Goal: Information Seeking & Learning: Learn about a topic

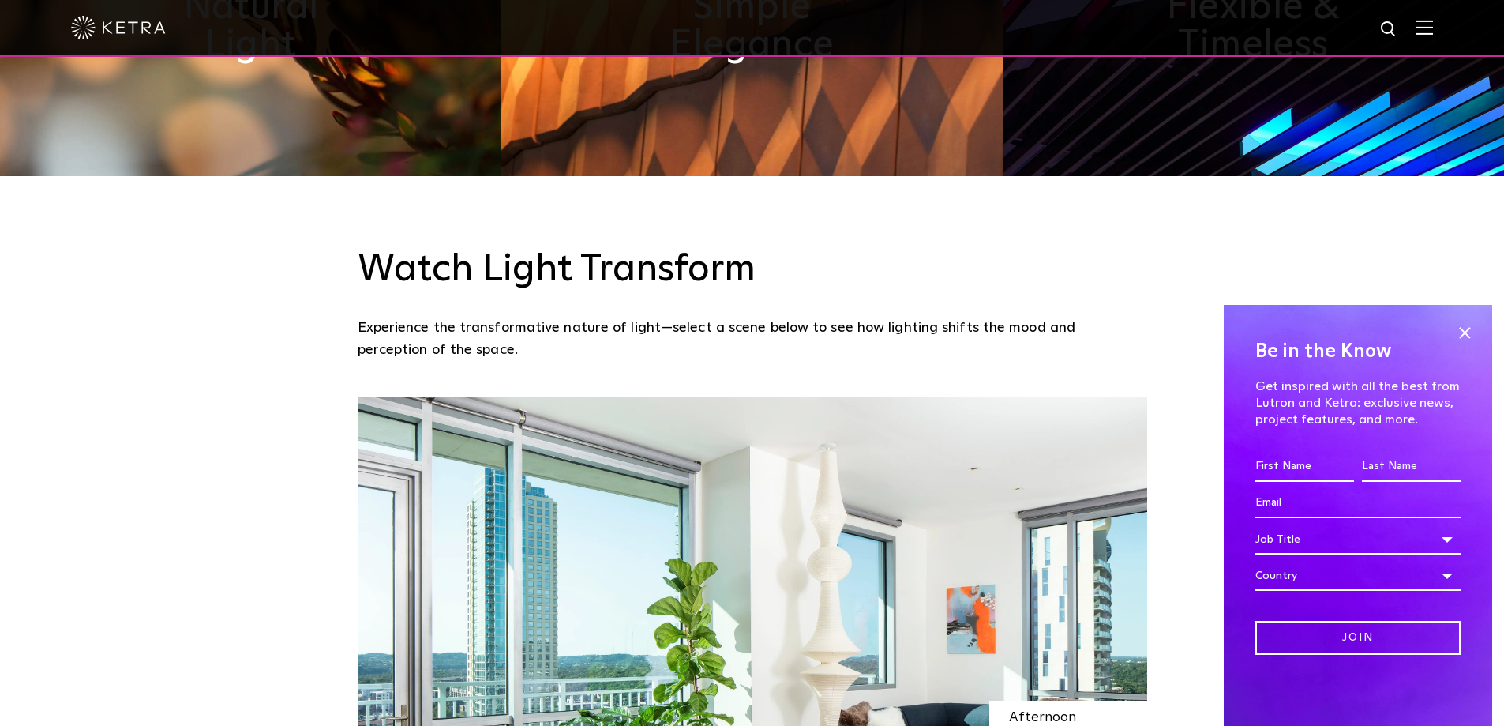
scroll to position [1342, 0]
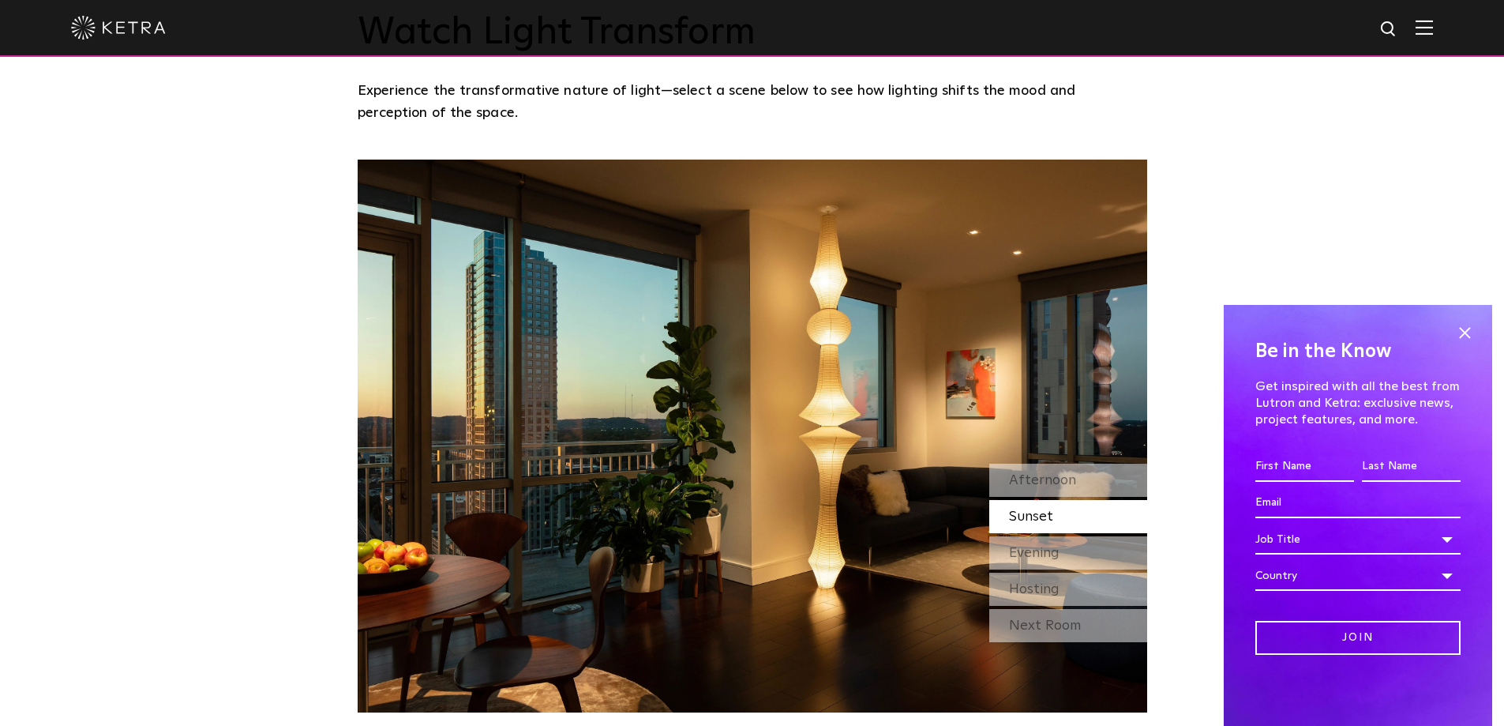
click at [1019, 518] on span "Sunset" at bounding box center [1031, 516] width 44 height 14
click at [1027, 563] on div "Evening" at bounding box center [1068, 552] width 158 height 33
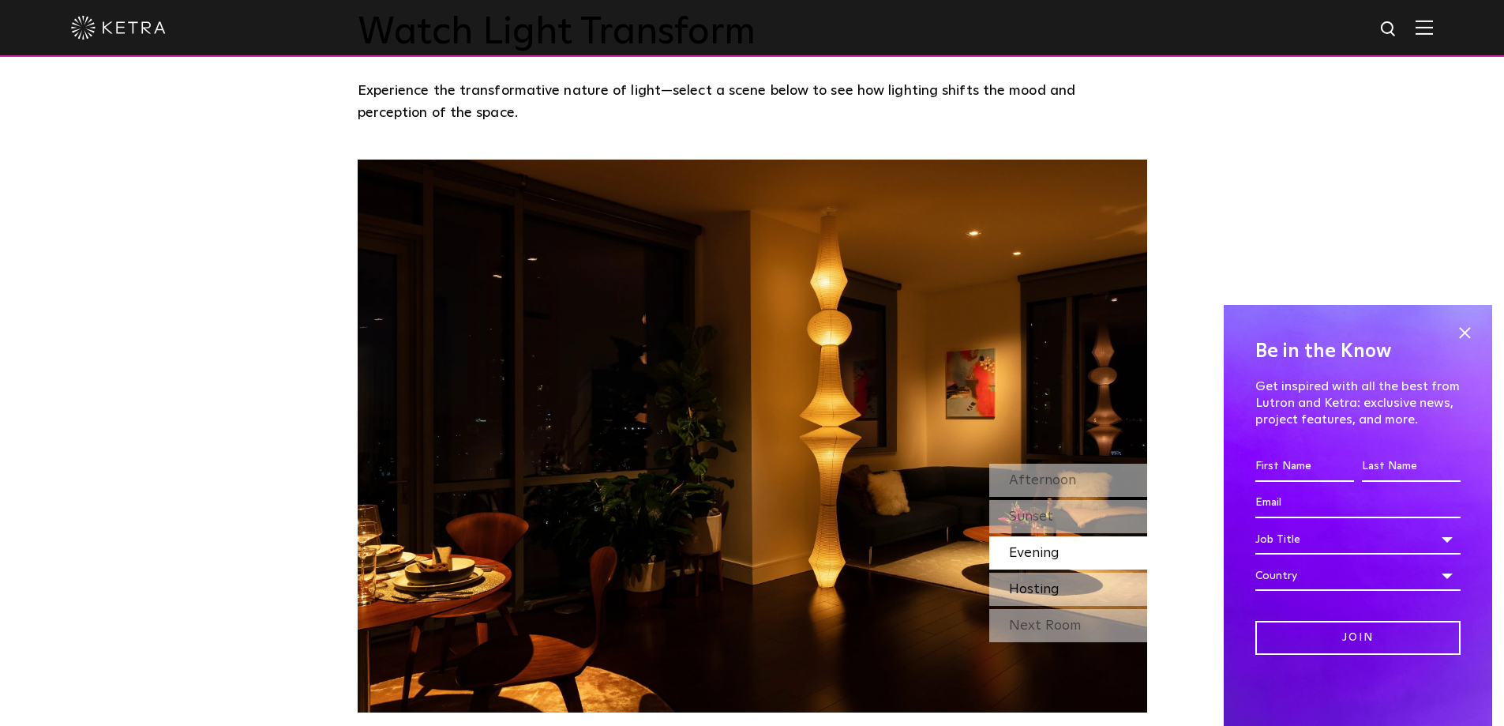
click at [1033, 591] on span "Hosting" at bounding box center [1034, 589] width 51 height 14
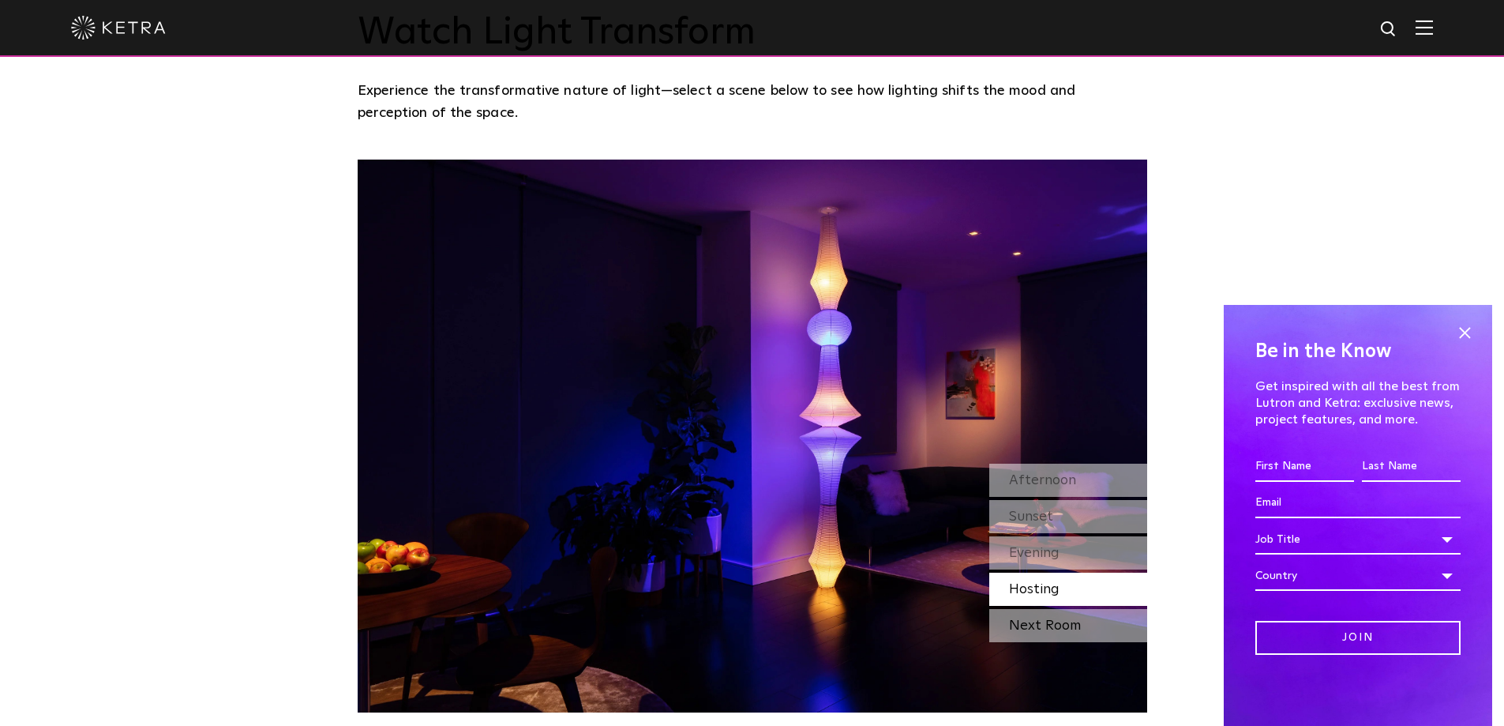
click at [1032, 624] on div "Next Room" at bounding box center [1068, 625] width 158 height 33
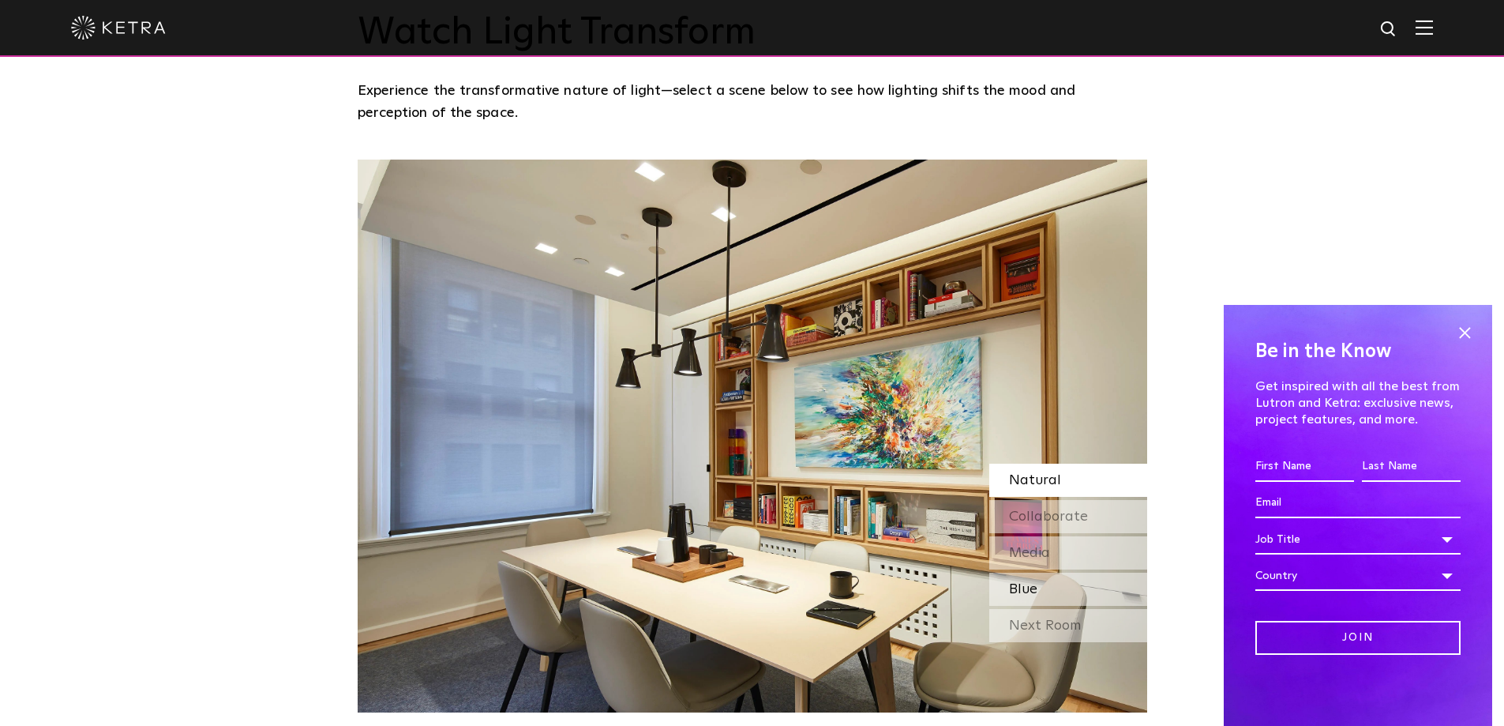
drag, startPoint x: 1027, startPoint y: 591, endPoint x: 1026, endPoint y: 581, distance: 9.5
click at [1027, 591] on span "Blue" at bounding box center [1023, 589] width 28 height 14
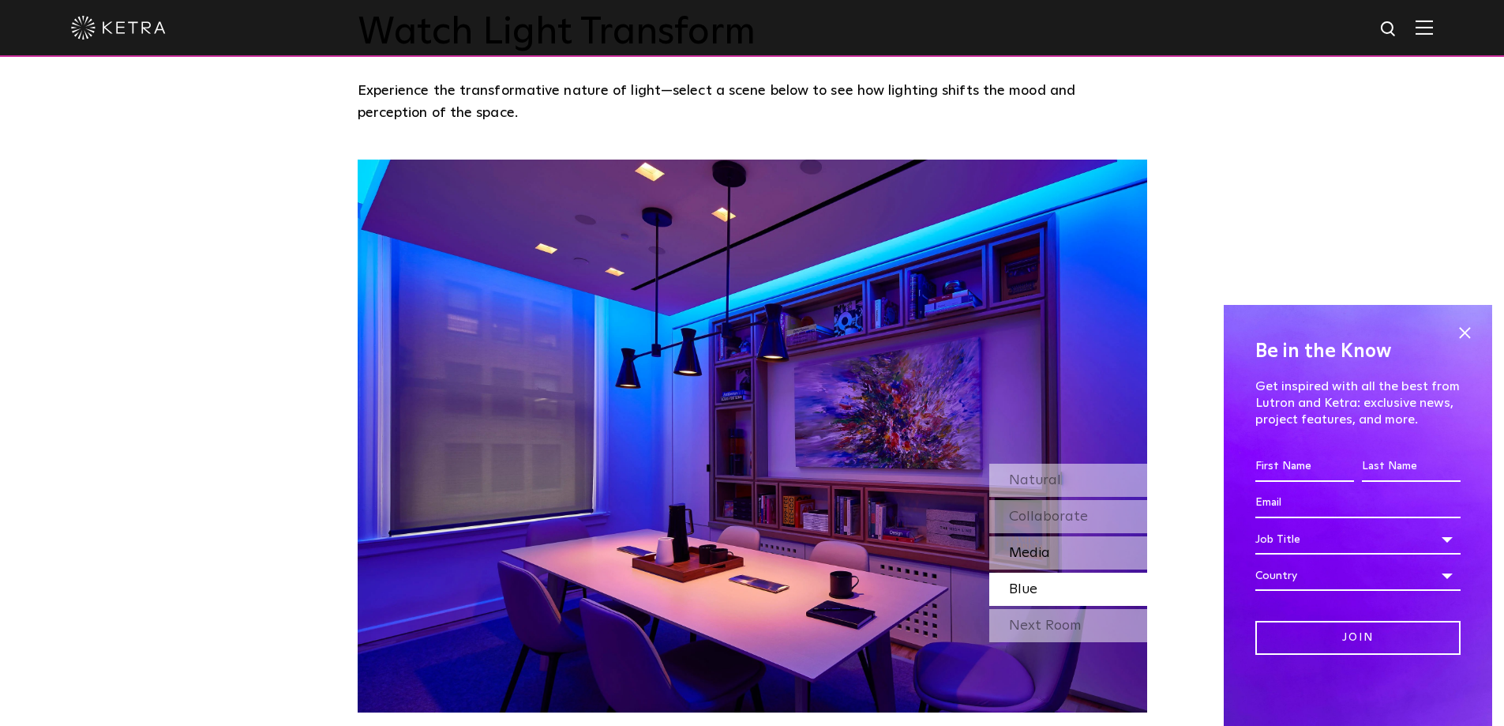
click at [1030, 558] on span "Media" at bounding box center [1029, 553] width 41 height 14
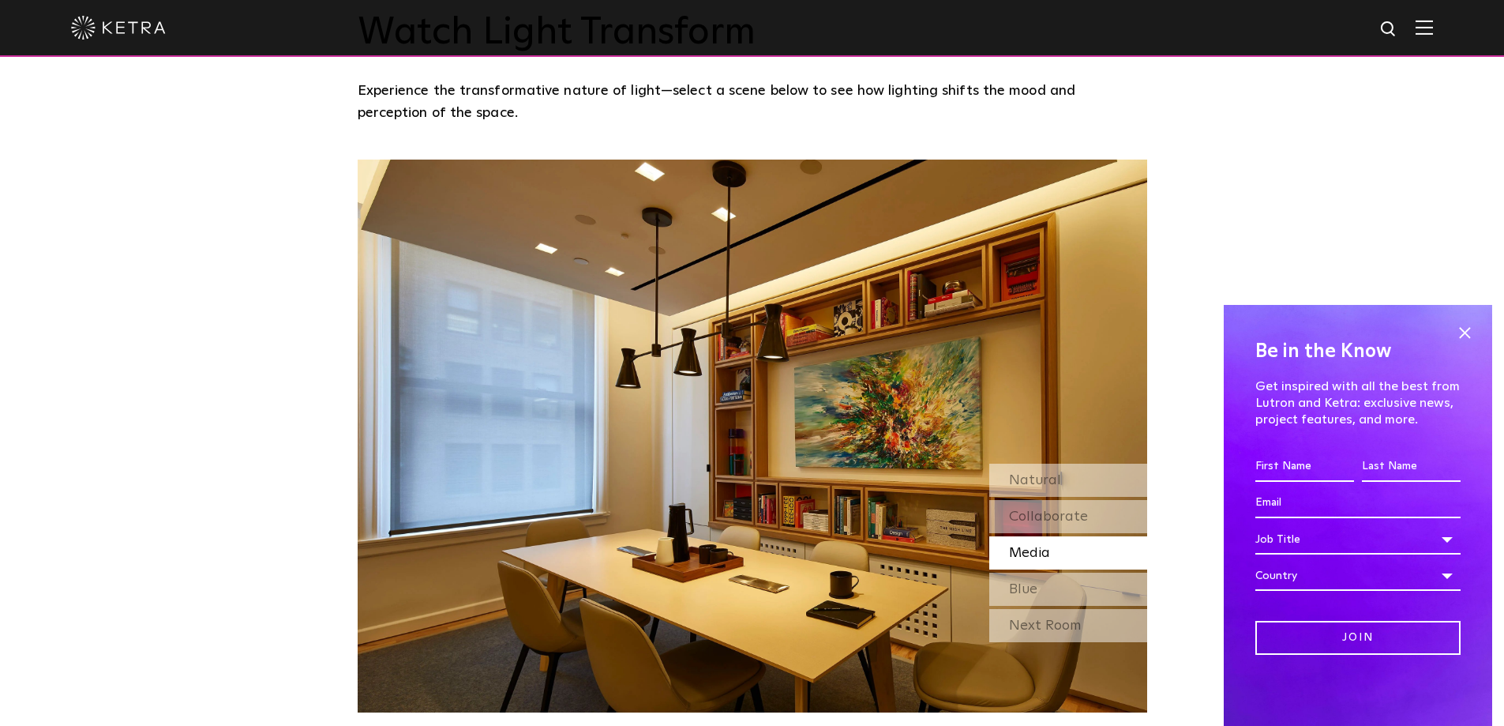
click at [1030, 541] on div "Media" at bounding box center [1068, 552] width 158 height 33
click at [1052, 631] on div "Next Room" at bounding box center [1068, 625] width 158 height 33
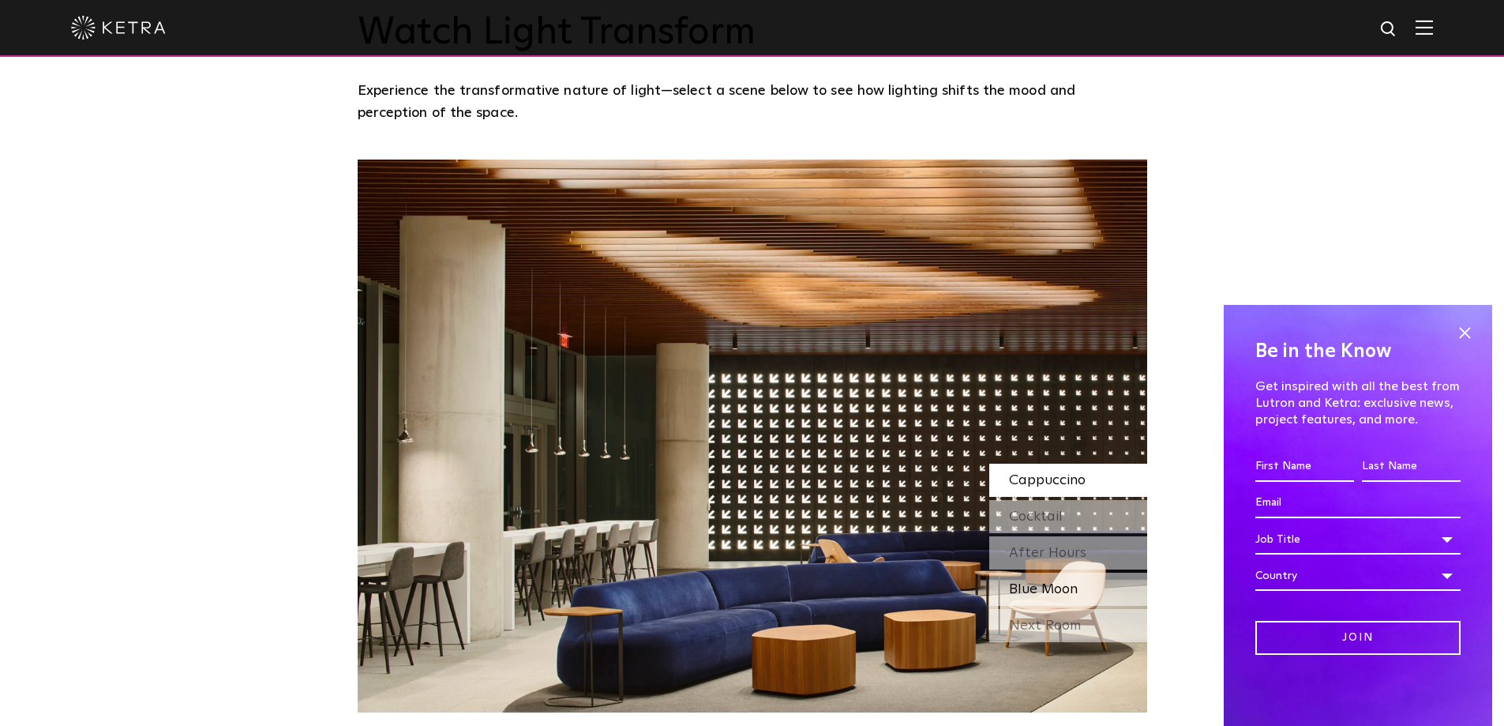
click at [1043, 587] on span "Blue Moon" at bounding box center [1043, 589] width 69 height 14
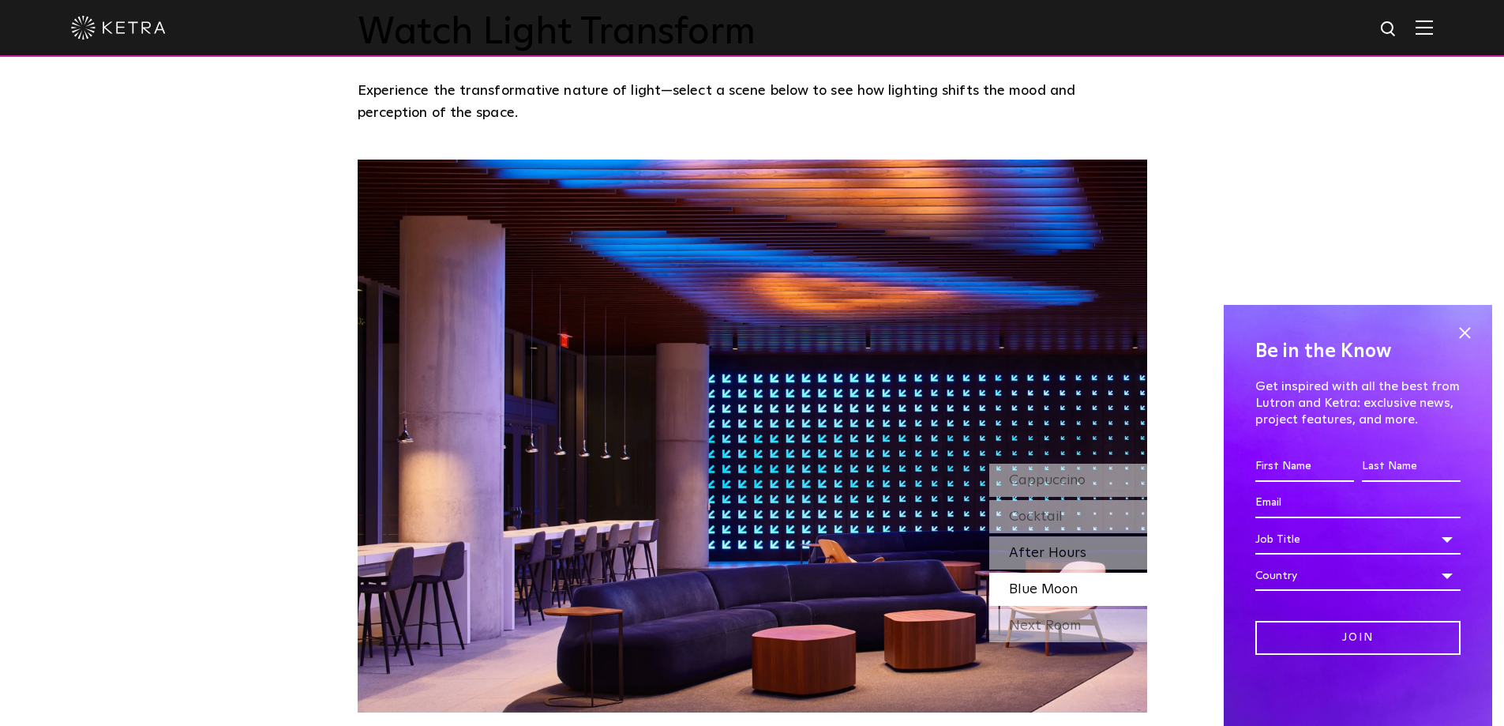
click at [1040, 560] on span "After Hours" at bounding box center [1047, 553] width 77 height 14
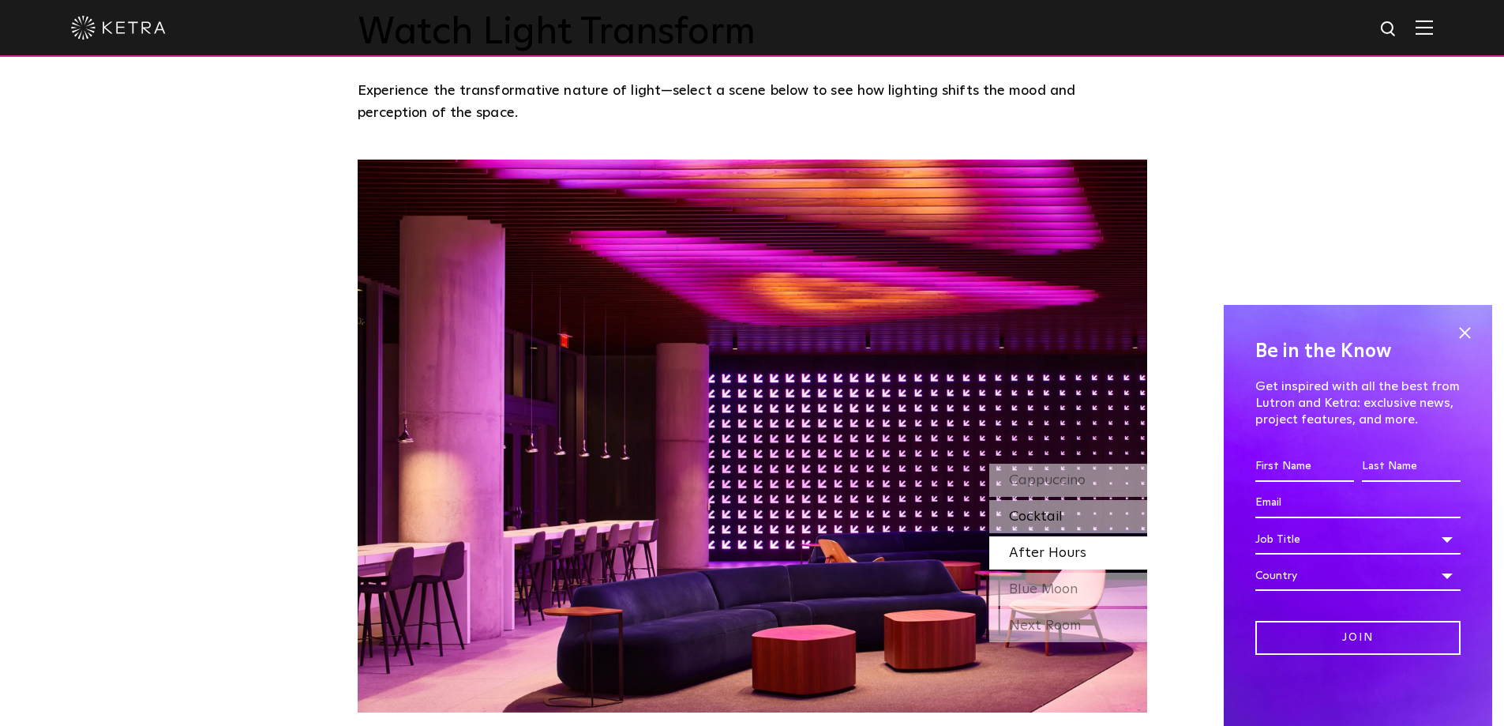
click at [1049, 519] on span "Cocktail" at bounding box center [1036, 516] width 54 height 14
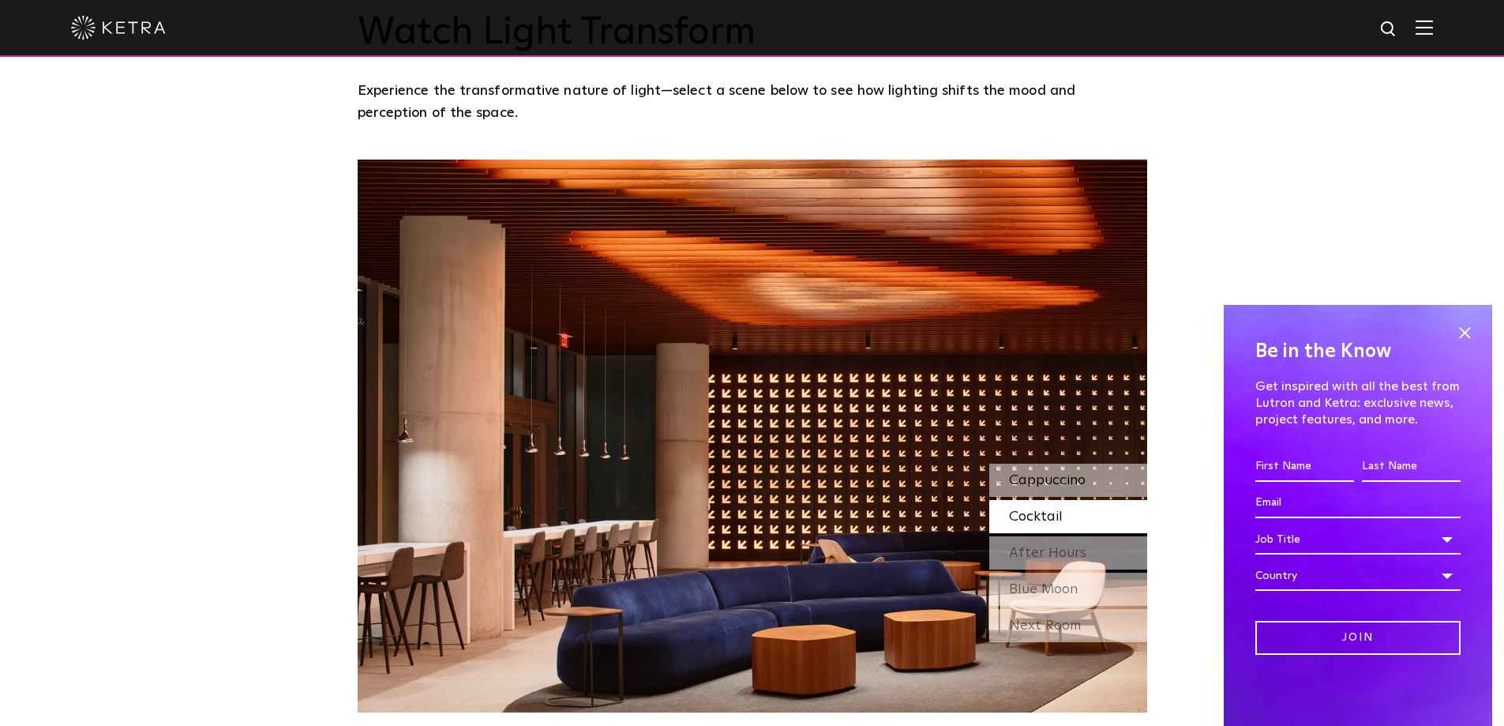
click at [1026, 487] on span "Cappuccino" at bounding box center [1047, 480] width 77 height 14
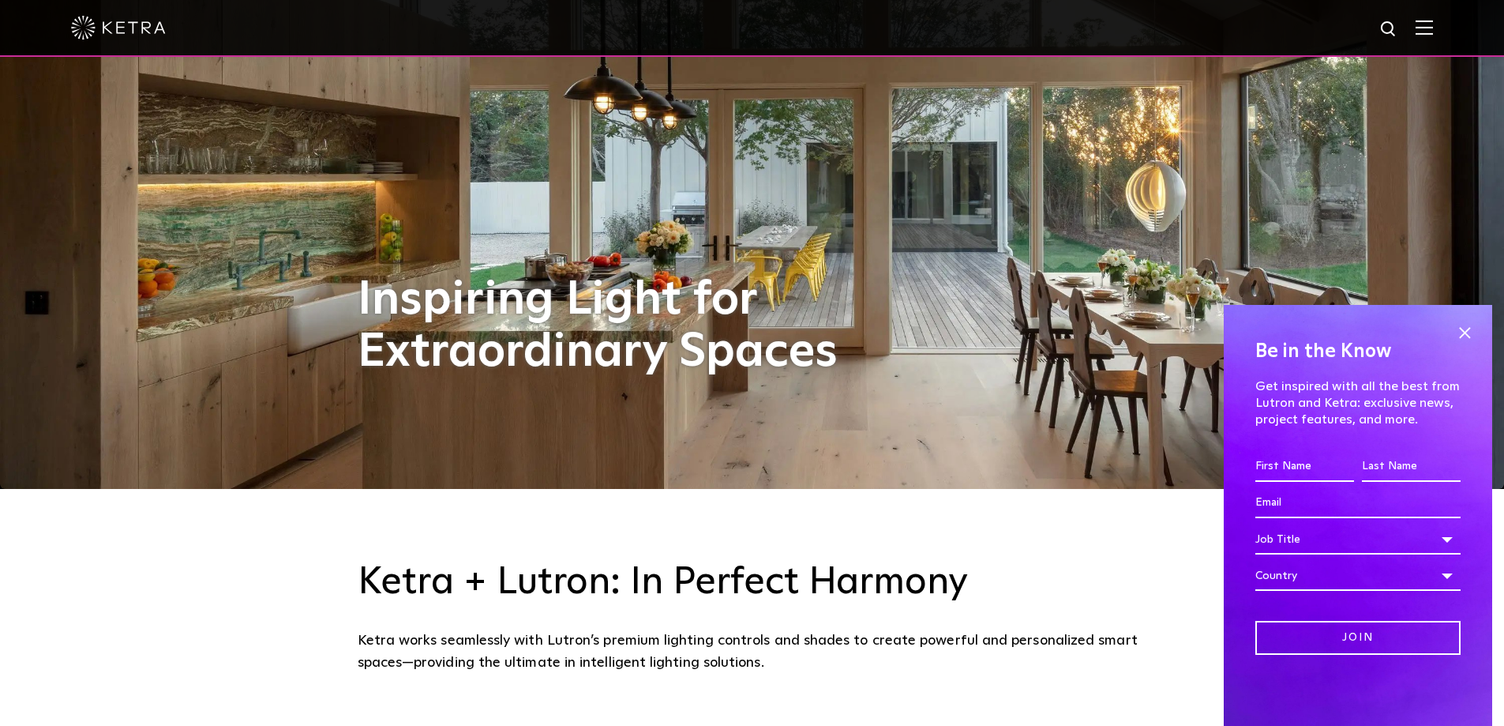
scroll to position [0, 0]
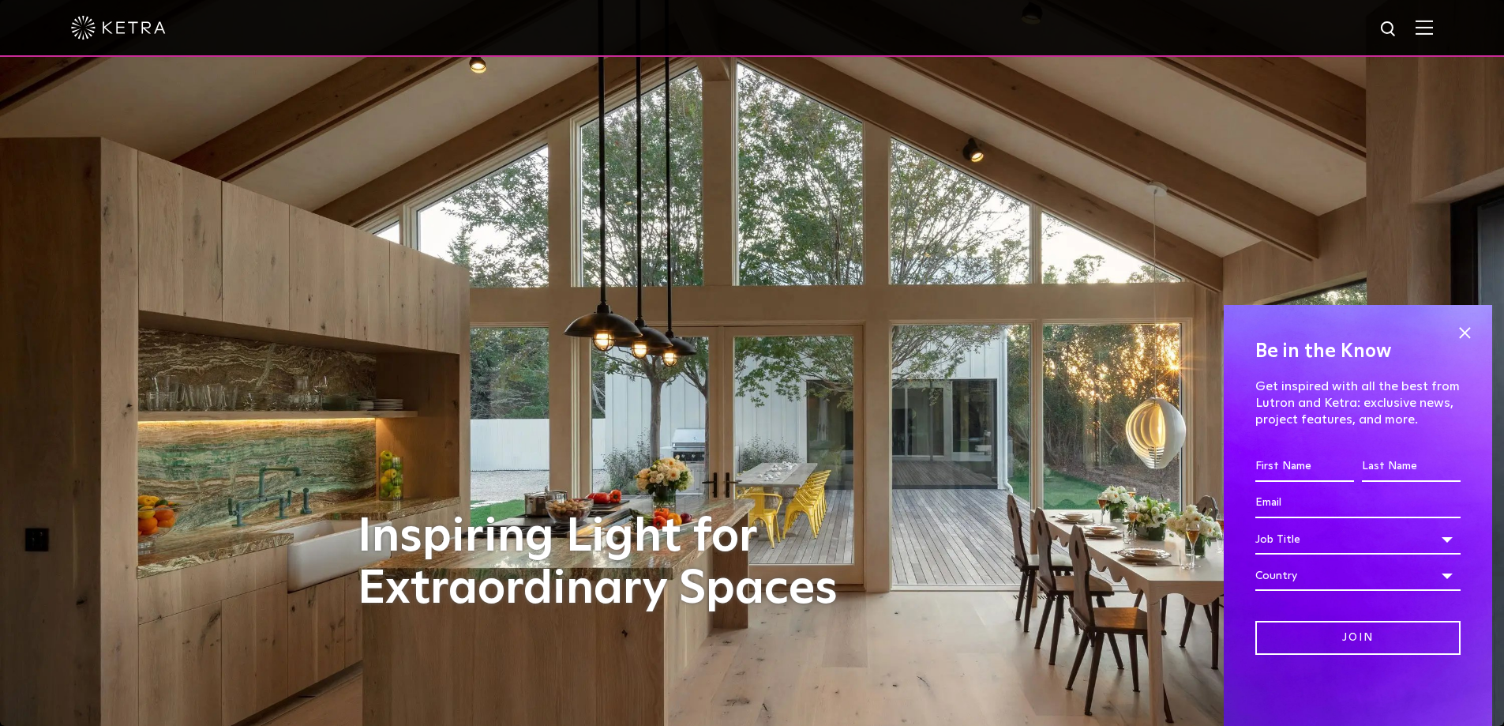
click at [1433, 27] on img at bounding box center [1424, 27] width 17 height 15
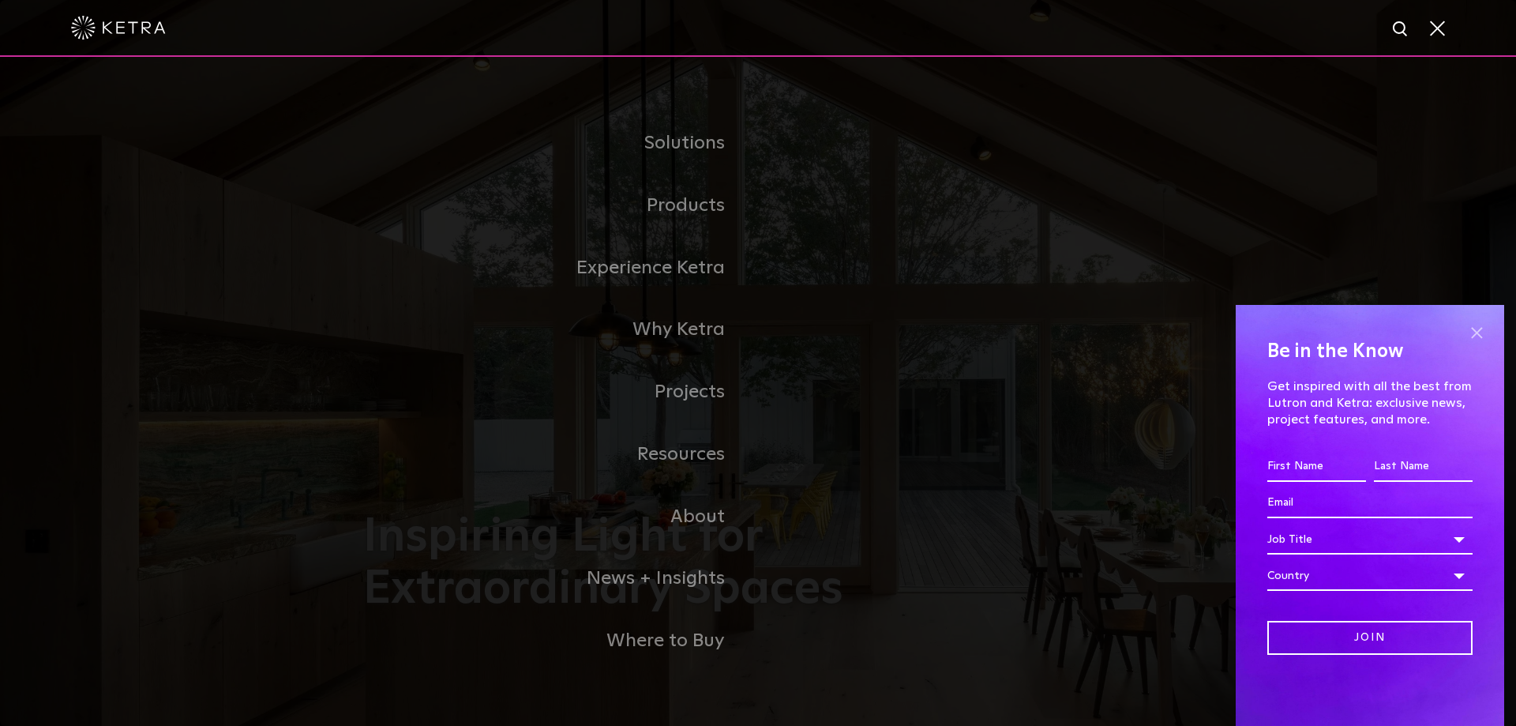
click at [1475, 326] on span at bounding box center [1477, 333] width 24 height 24
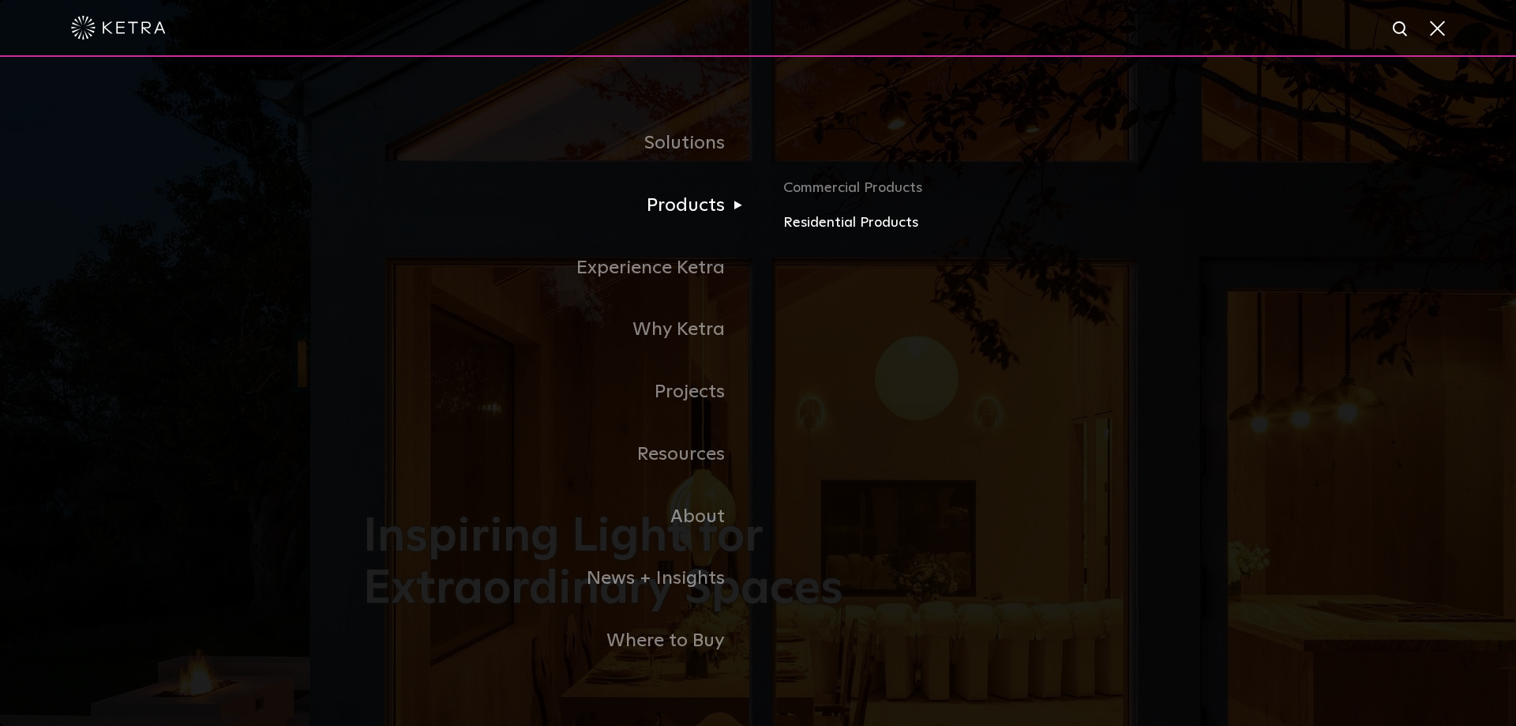
click at [810, 225] on link "Residential Products" at bounding box center [967, 223] width 369 height 23
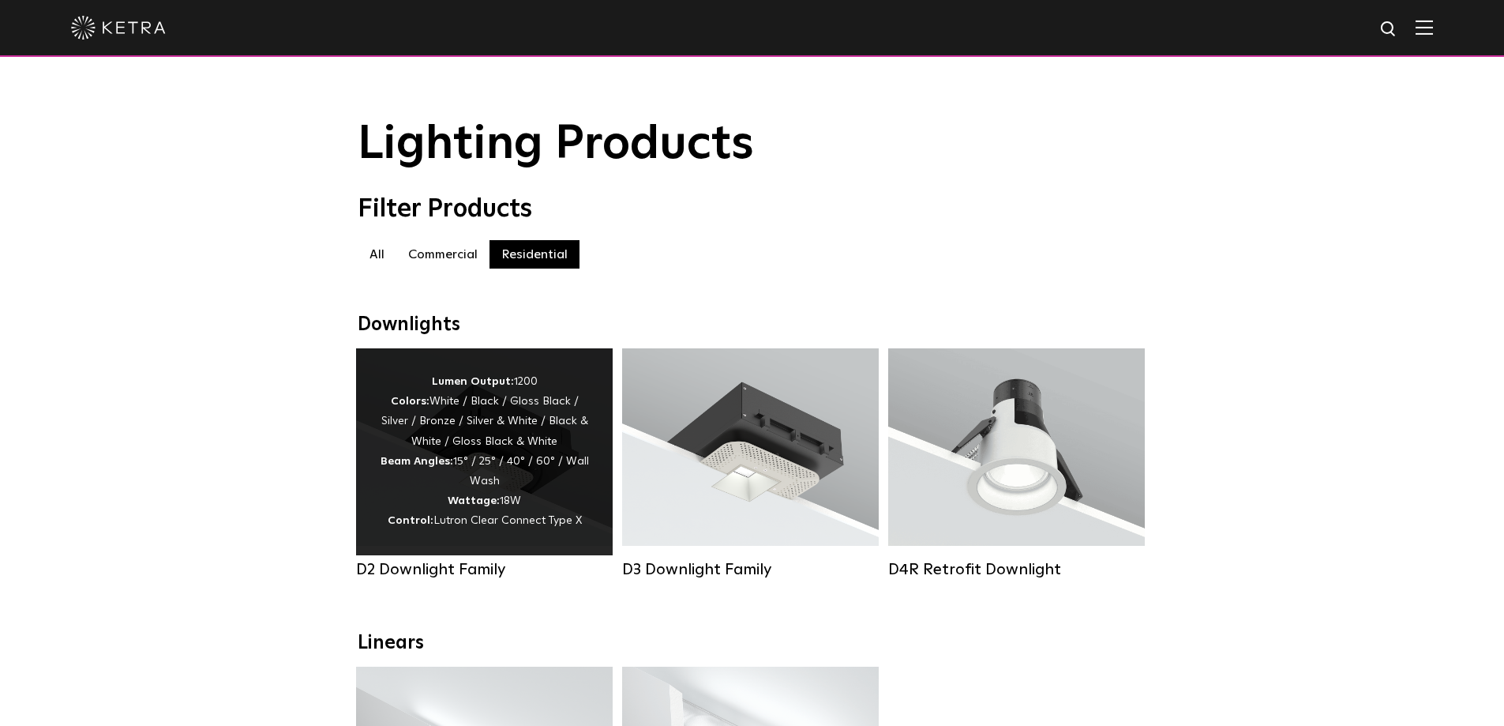
click at [466, 486] on div "Lumen Output: 1200 Colors: White / Black / Gloss Black / Silver / Bronze / Silv…" at bounding box center [484, 451] width 209 height 159
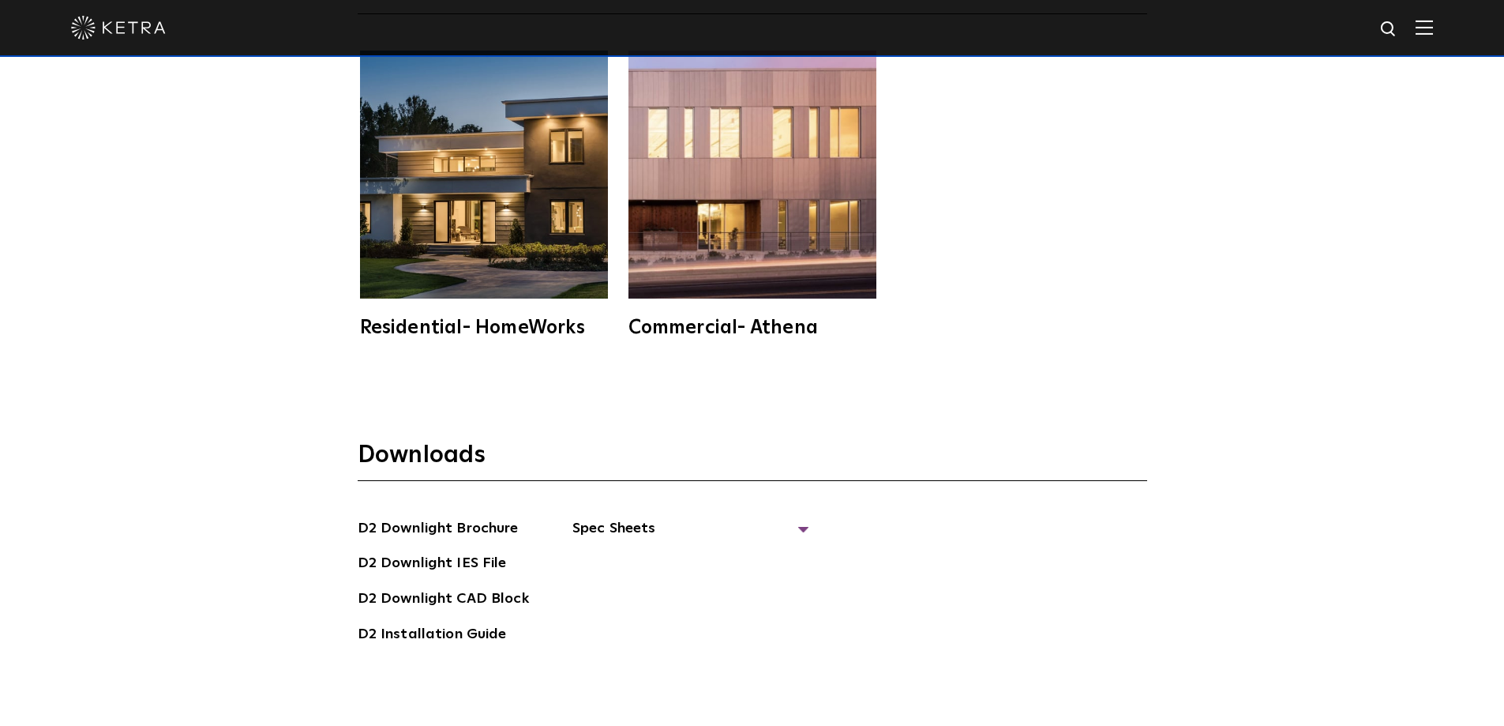
scroll to position [4421, 0]
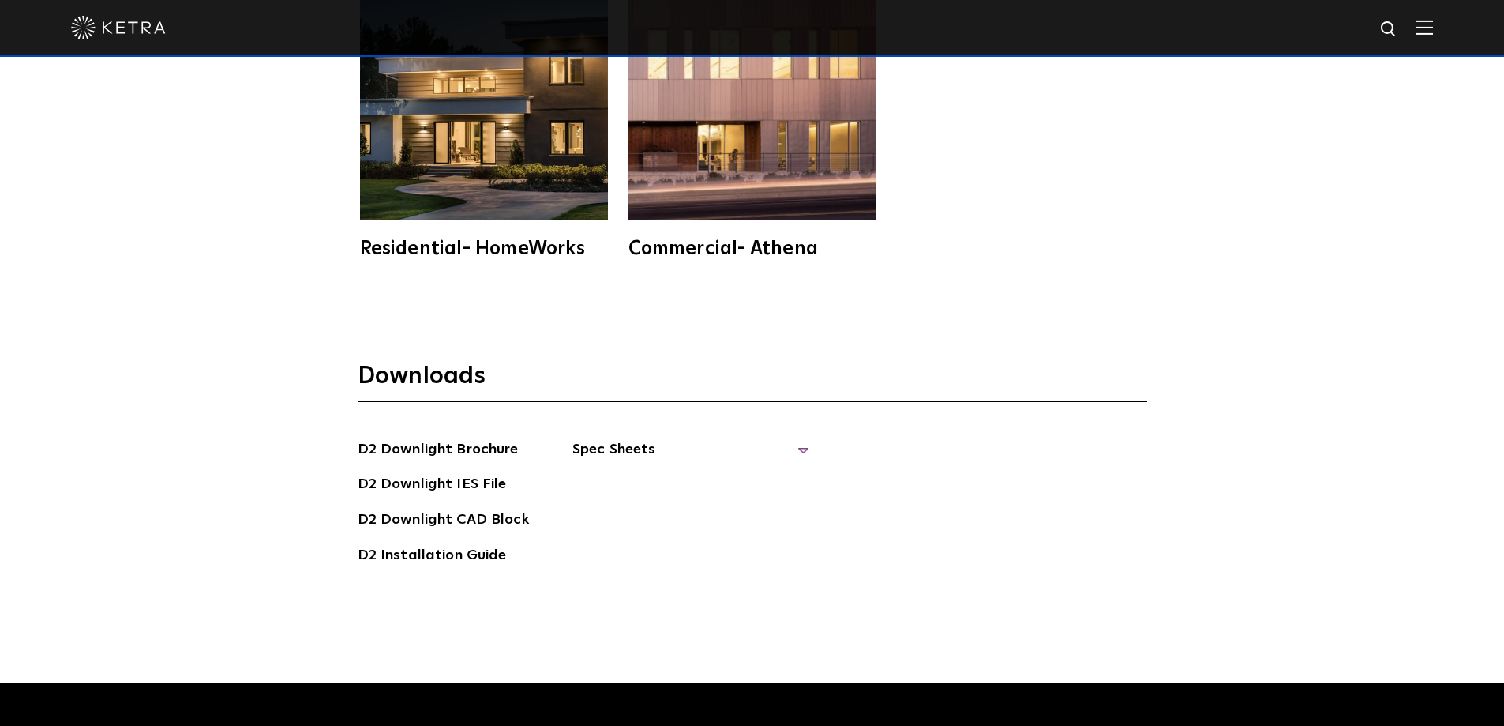
click at [615, 438] on span "Spec Sheets" at bounding box center [690, 455] width 237 height 35
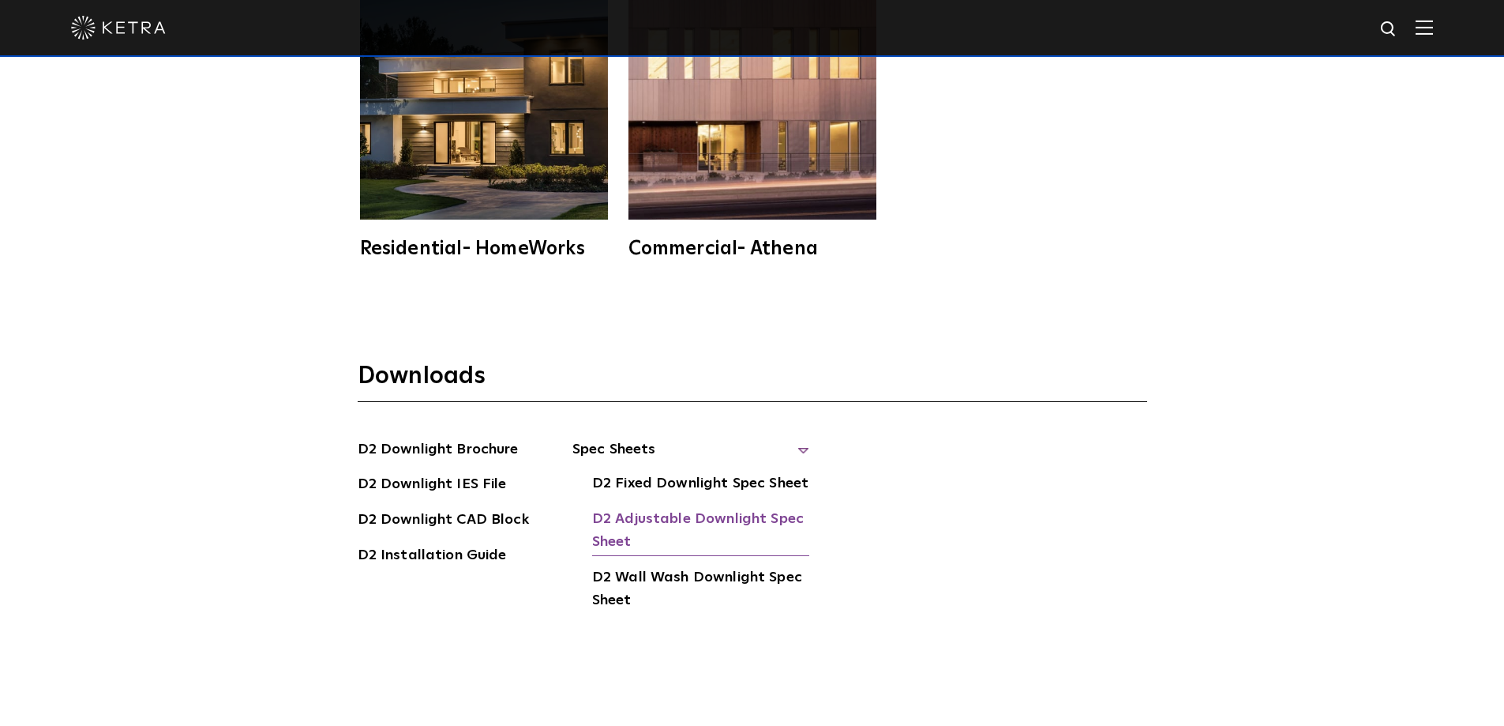
click at [667, 508] on link "D2 Adjustable Downlight Spec Sheet" at bounding box center [700, 532] width 217 height 48
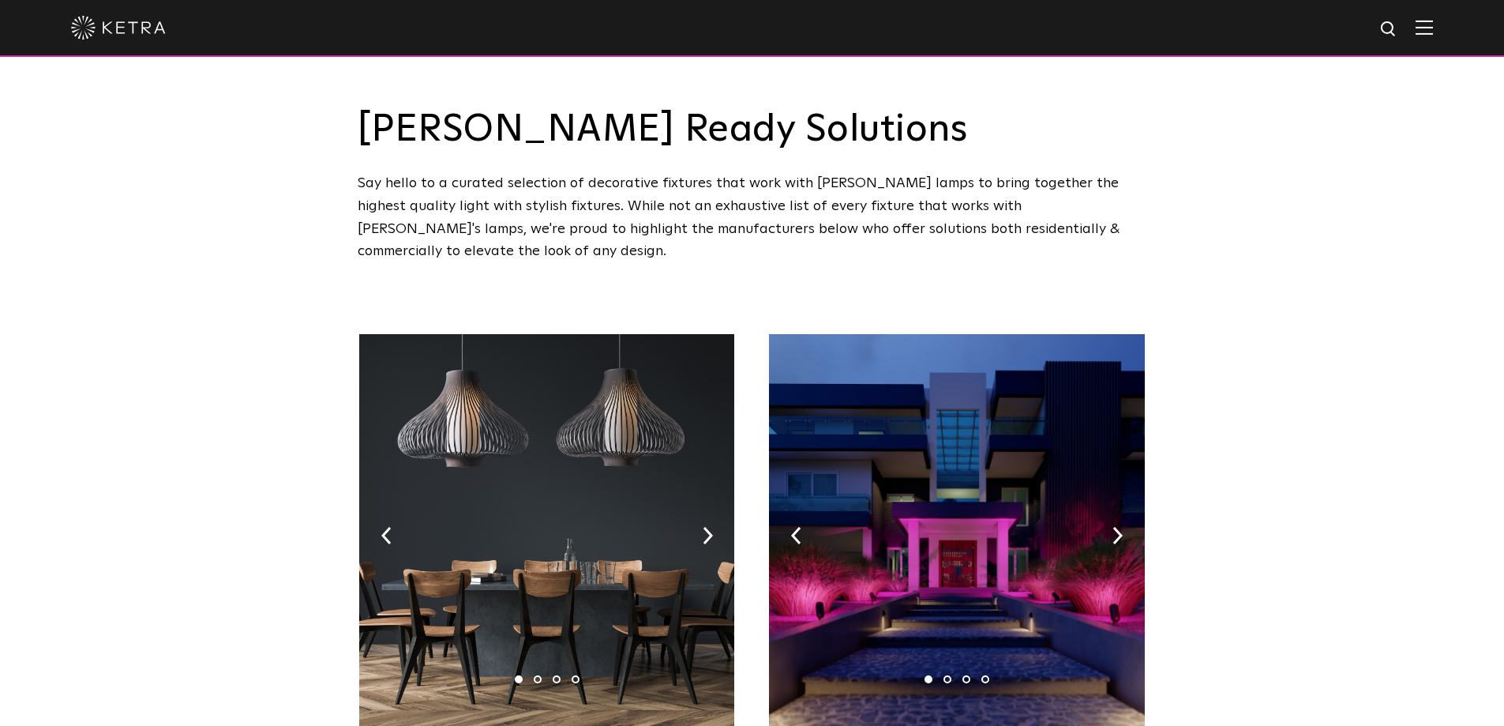
click at [1433, 21] on img at bounding box center [1424, 27] width 17 height 15
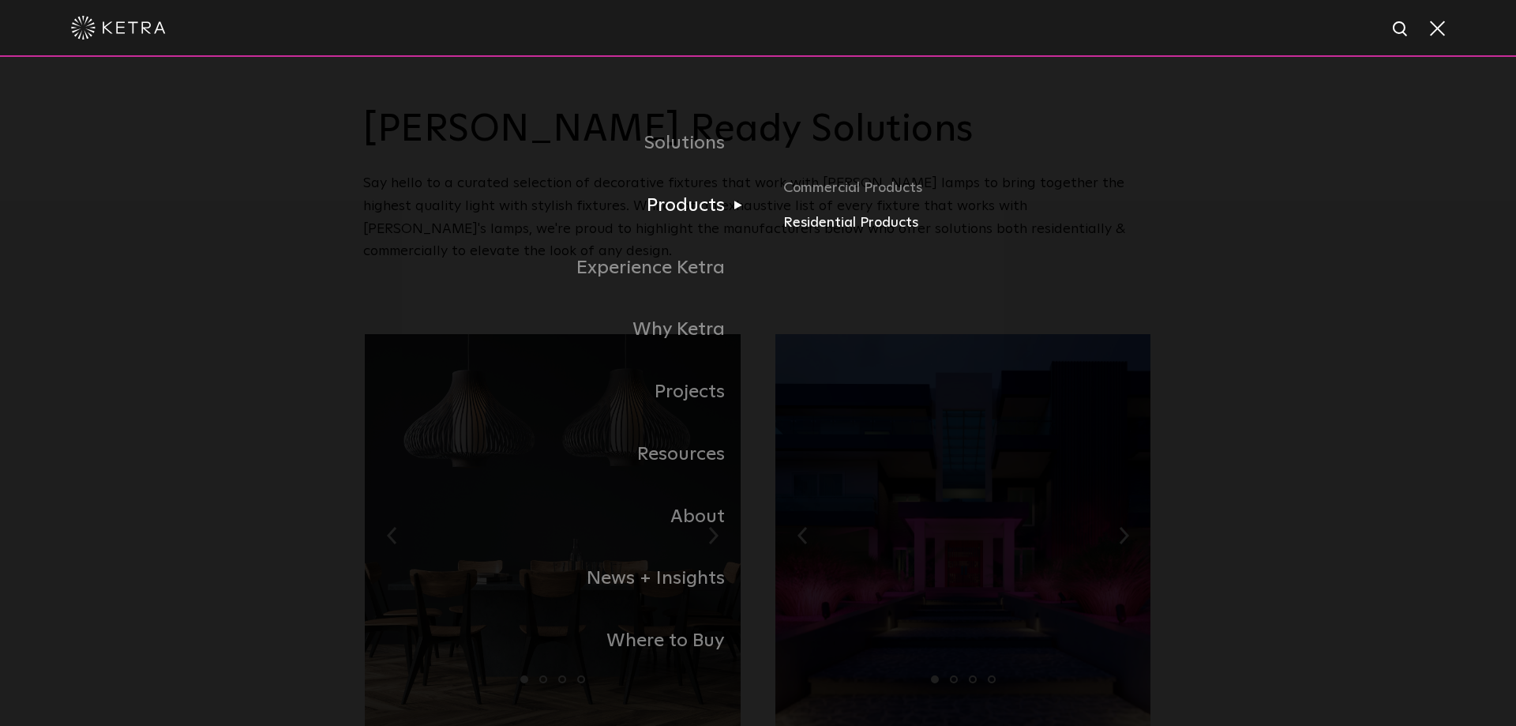
click at [827, 224] on link "Residential Products" at bounding box center [967, 223] width 369 height 23
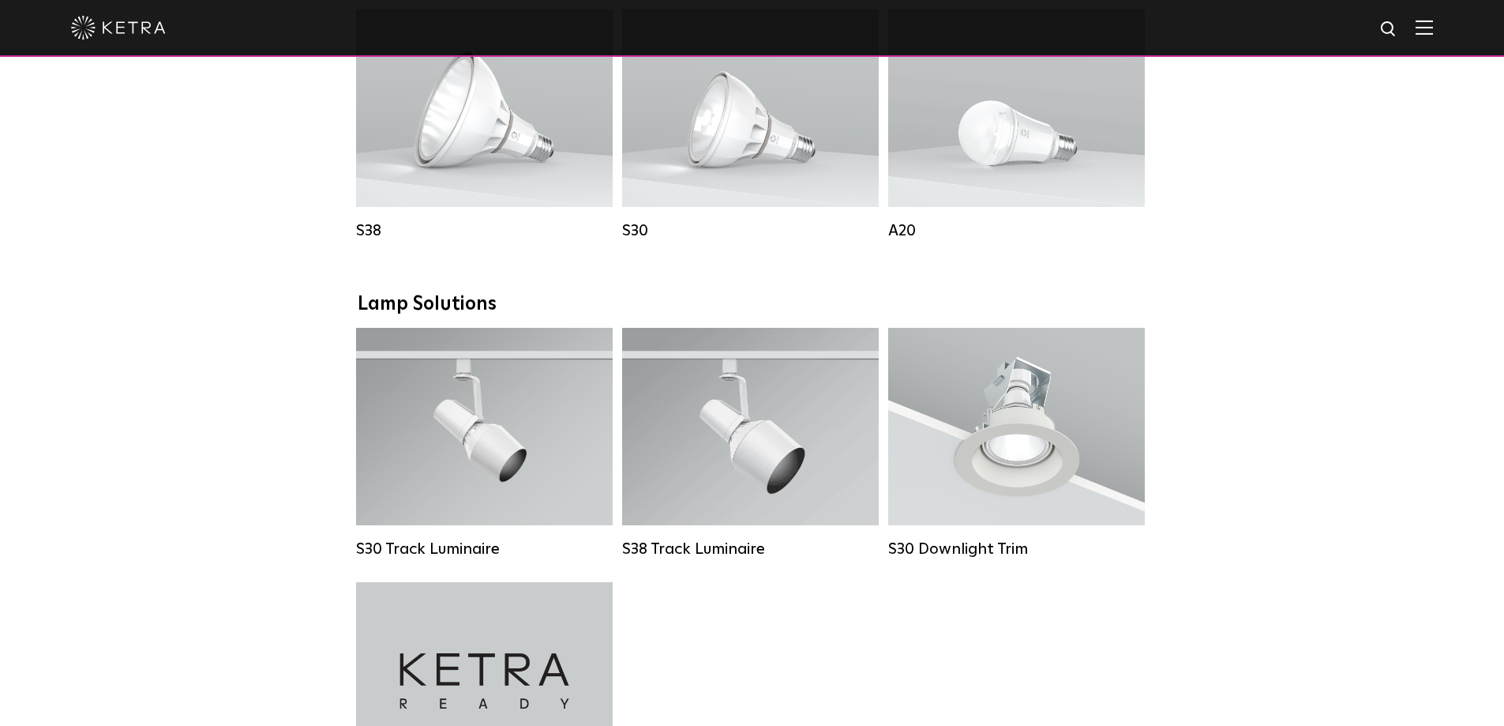
scroll to position [659, 0]
